Goal: Find specific page/section: Find specific page/section

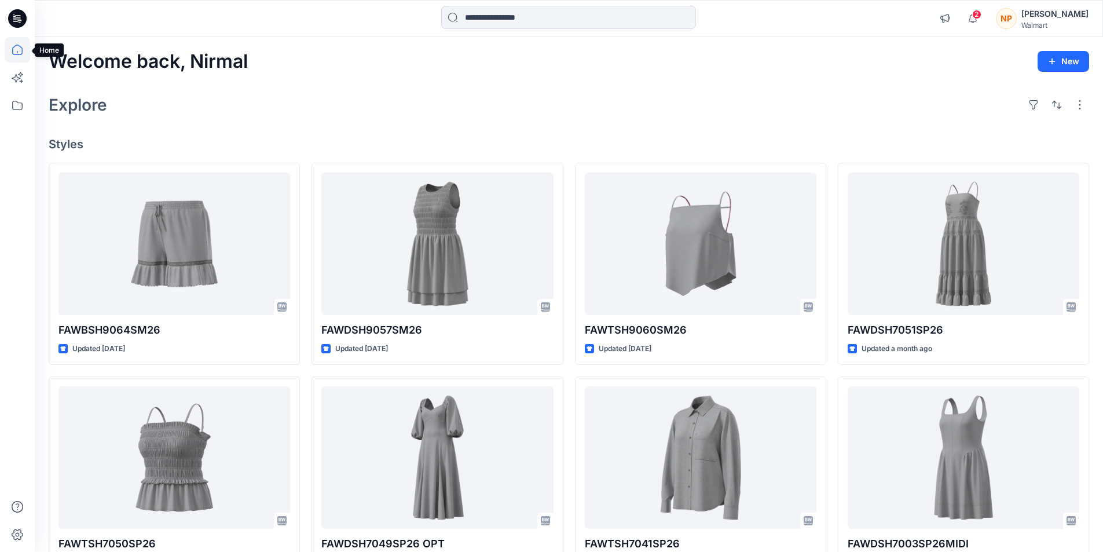
click at [17, 49] on icon at bounding box center [17, 49] width 25 height 25
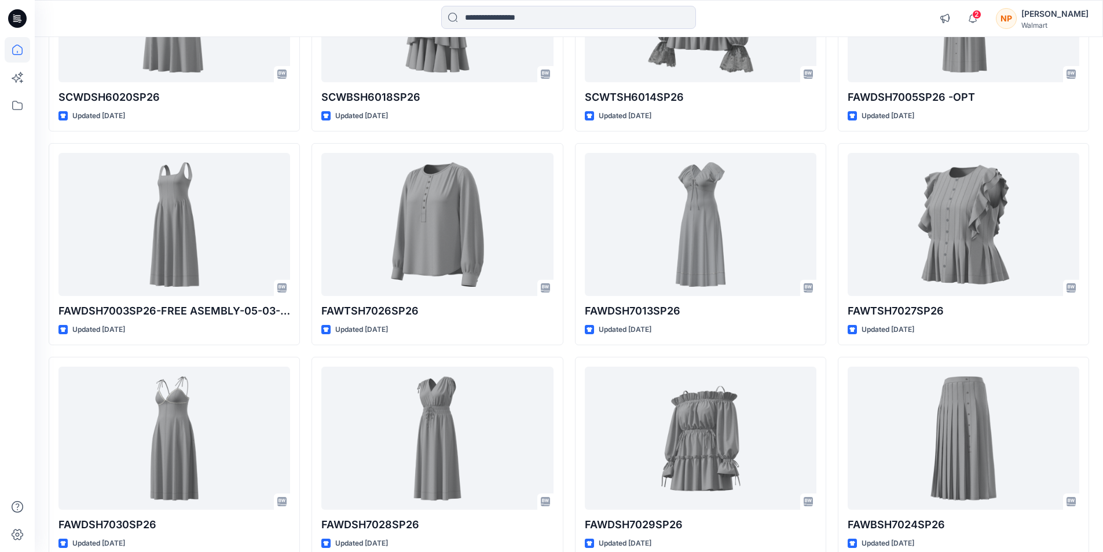
scroll to position [3185, 0]
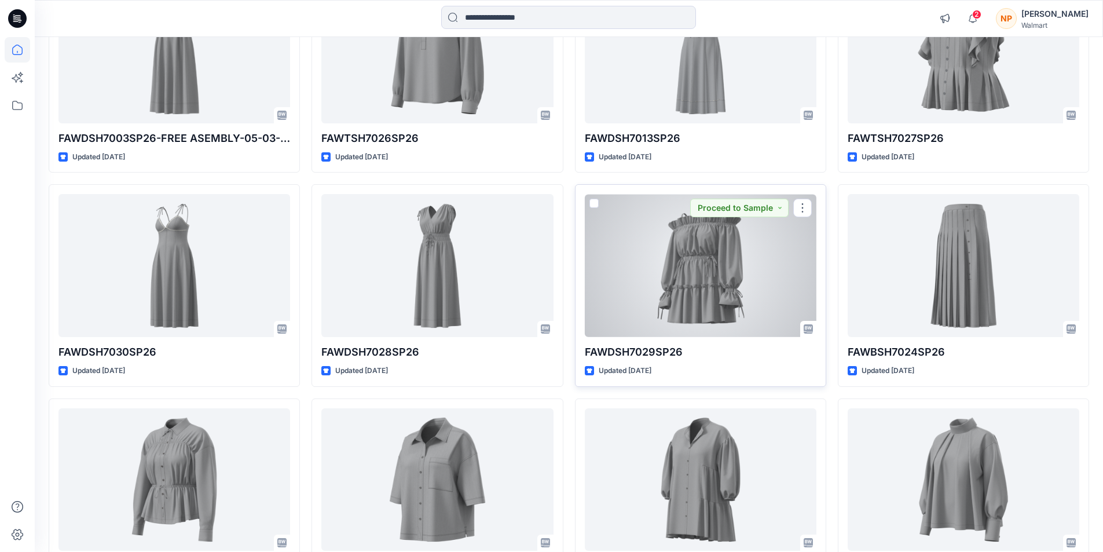
click at [634, 354] on p "FAWDSH7029SP26" at bounding box center [701, 352] width 232 height 16
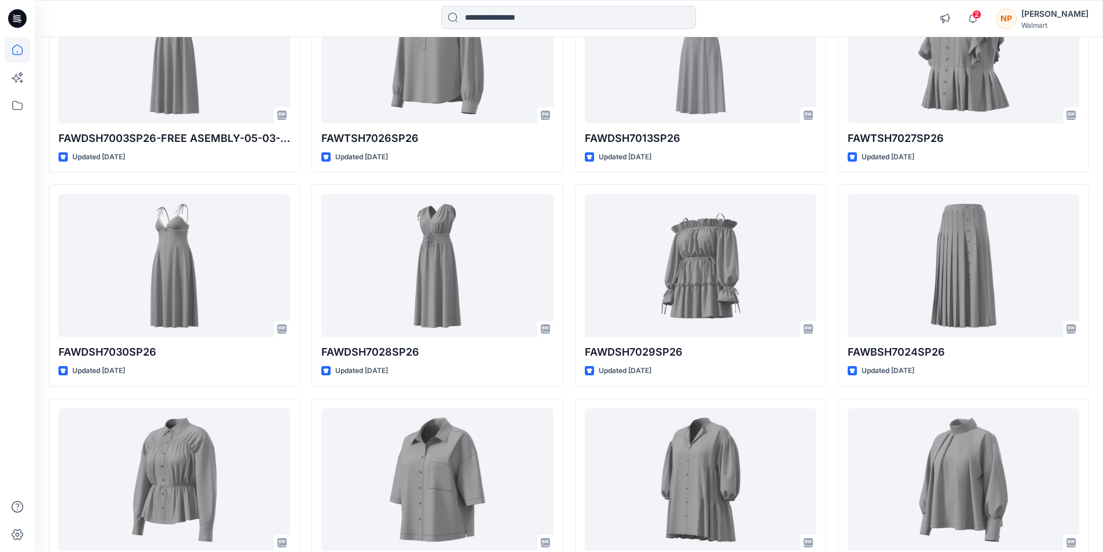
drag, startPoint x: 697, startPoint y: 352, endPoint x: 569, endPoint y: 360, distance: 128.3
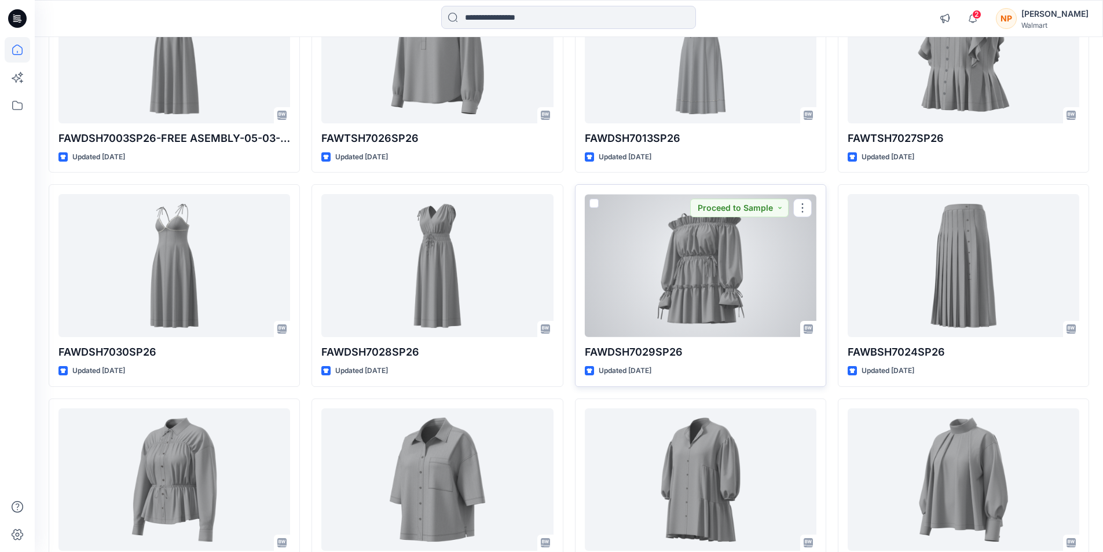
click at [603, 353] on p "FAWDSH7029SP26" at bounding box center [701, 352] width 232 height 16
drag, startPoint x: 683, startPoint y: 350, endPoint x: 583, endPoint y: 359, distance: 100.6
click at [583, 359] on div "FAWDSH7029SP26 Updated [DATE] Proceed to Sample" at bounding box center [700, 285] width 251 height 202
copy p "FAWDSH7029SP26"
click at [704, 239] on div at bounding box center [701, 265] width 232 height 143
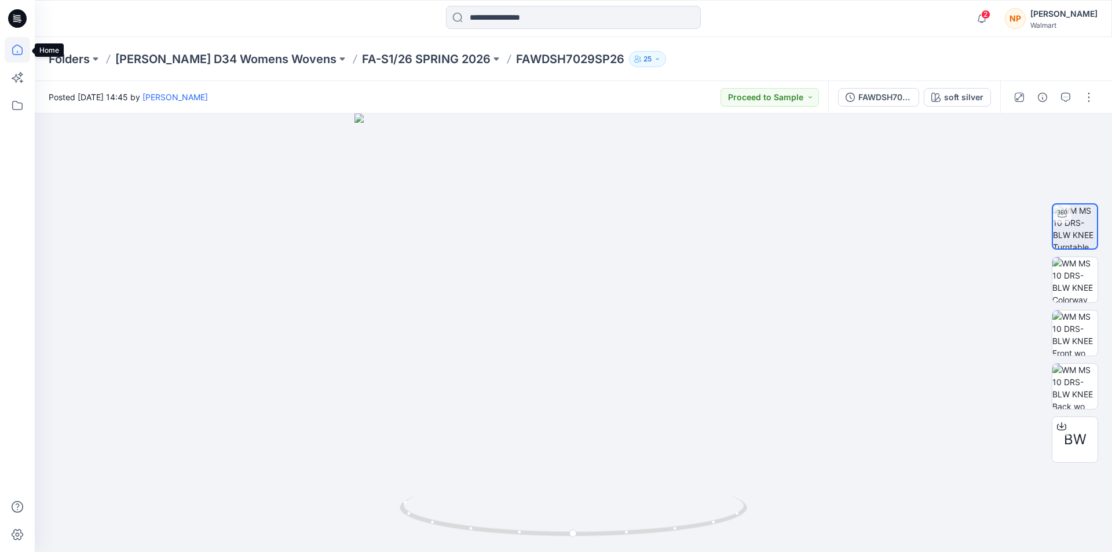
click at [19, 50] on icon at bounding box center [17, 49] width 25 height 25
